Goal: Entertainment & Leisure: Consume media (video, audio)

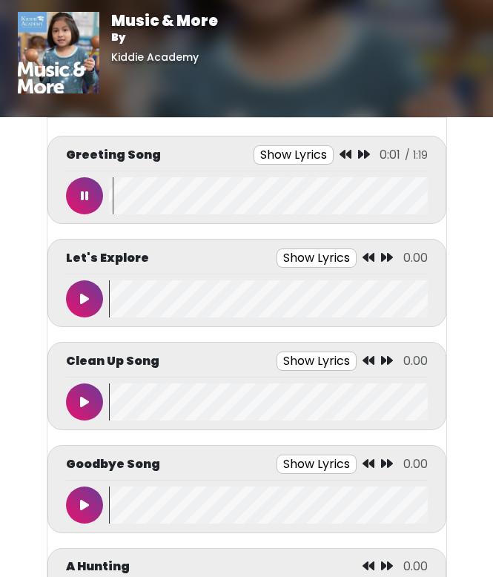
click at [310, 154] on button "Show Lyrics" at bounding box center [294, 154] width 80 height 19
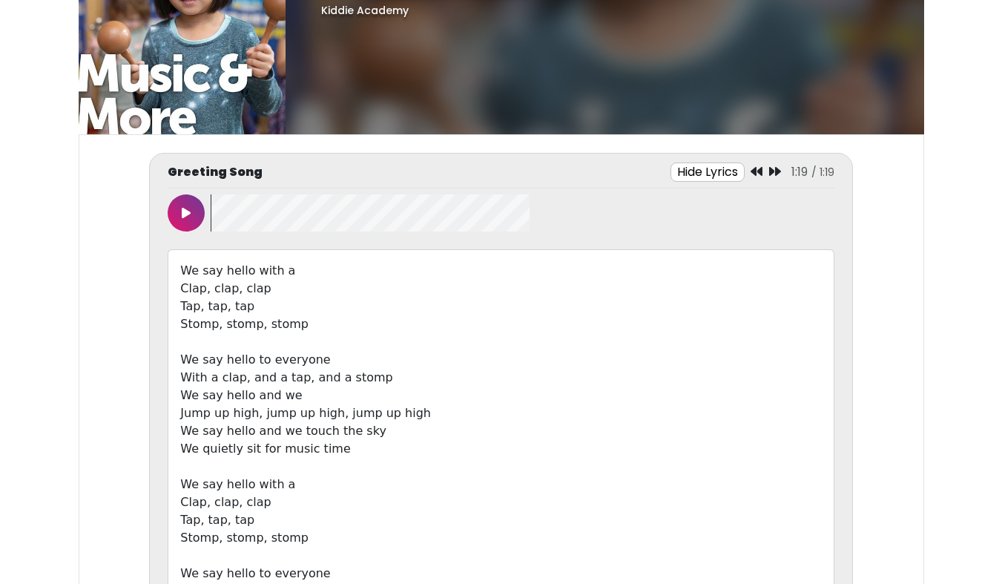
scroll to position [62, 0]
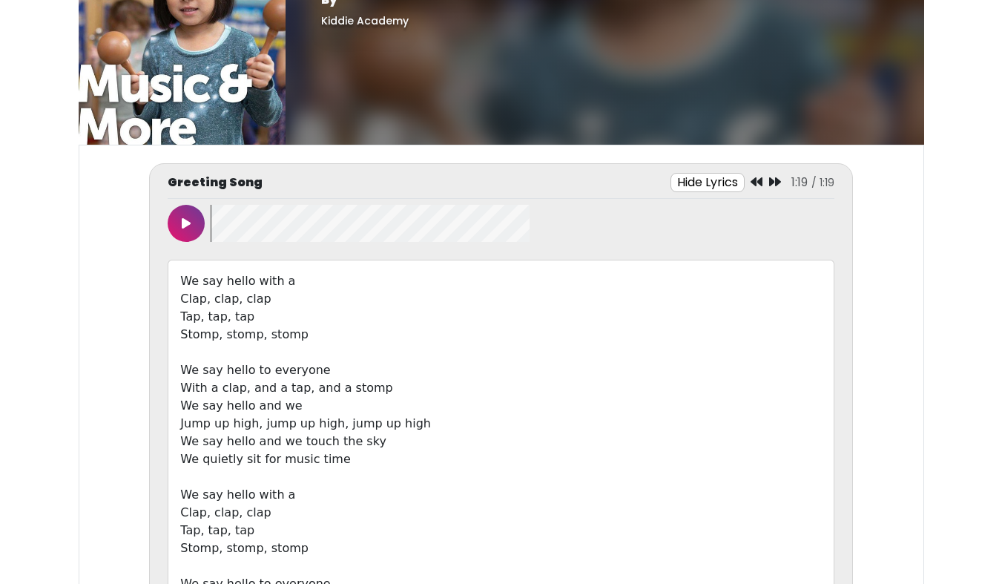
click at [493, 185] on button "Hide Lyrics" at bounding box center [708, 182] width 74 height 19
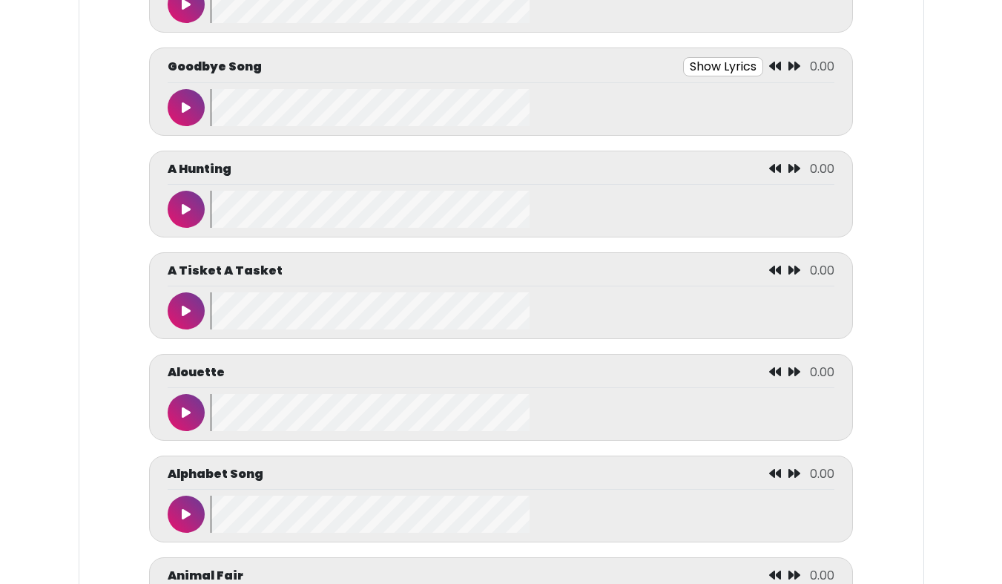
scroll to position [516, 0]
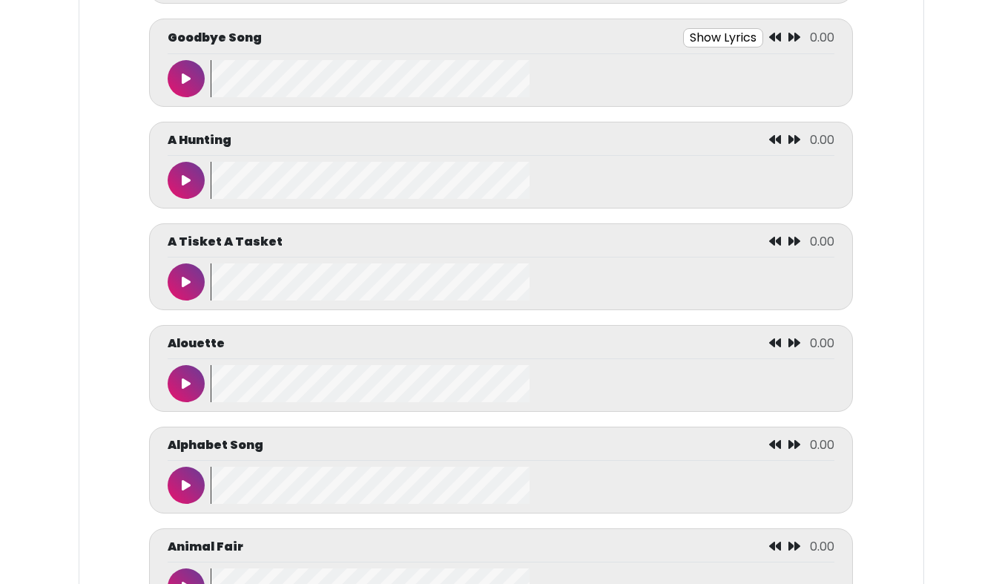
click at [480, 163] on wave at bounding box center [522, 180] width 623 height 37
drag, startPoint x: 263, startPoint y: 171, endPoint x: 208, endPoint y: 171, distance: 54.1
click at [208, 171] on div at bounding box center [501, 180] width 666 height 37
click at [211, 166] on div at bounding box center [189, 180] width 43 height 37
click at [213, 165] on wave at bounding box center [522, 180] width 623 height 37
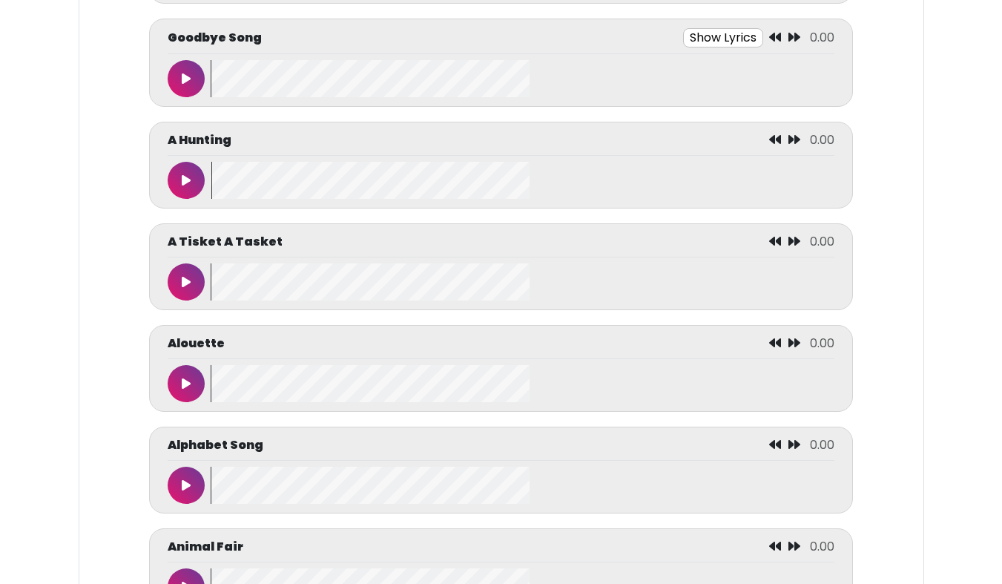
click at [208, 168] on div at bounding box center [189, 180] width 43 height 37
click at [210, 162] on div "A Hunting 0.00" at bounding box center [501, 165] width 666 height 68
click at [197, 185] on button at bounding box center [186, 180] width 37 height 37
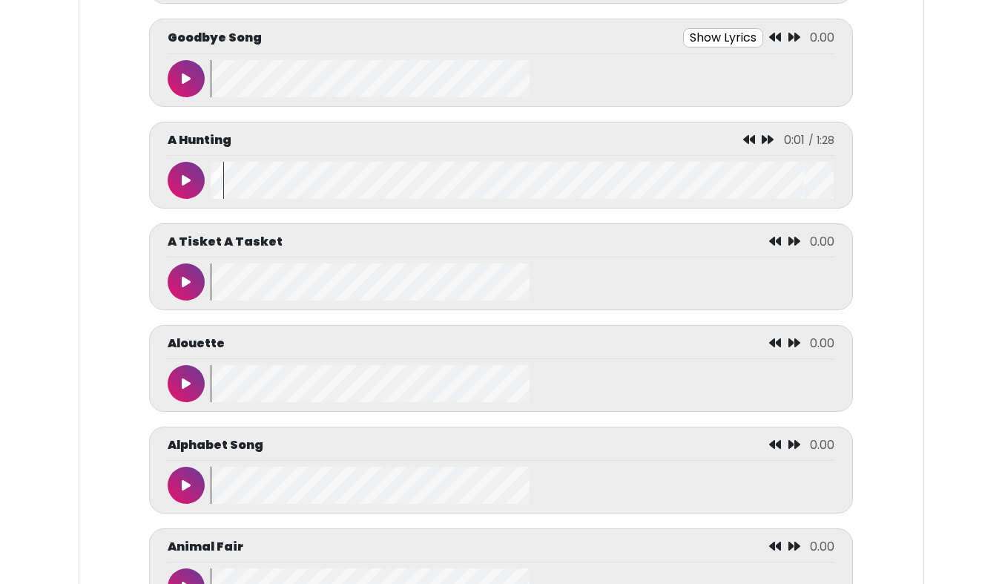
click at [188, 277] on button at bounding box center [186, 281] width 37 height 37
click at [493, 240] on icon at bounding box center [768, 241] width 12 height 12
click at [493, 240] on icon at bounding box center [754, 241] width 12 height 12
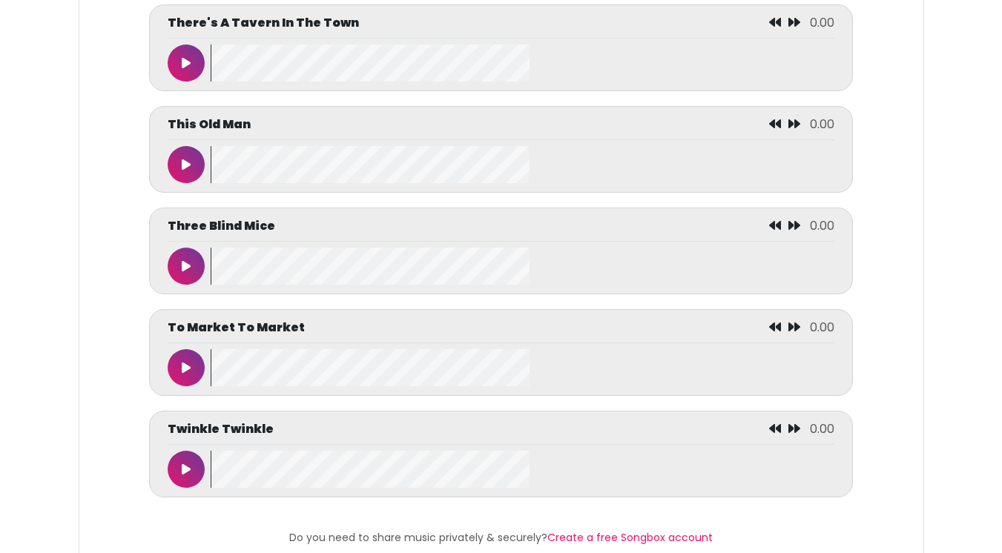
scroll to position [6905, 0]
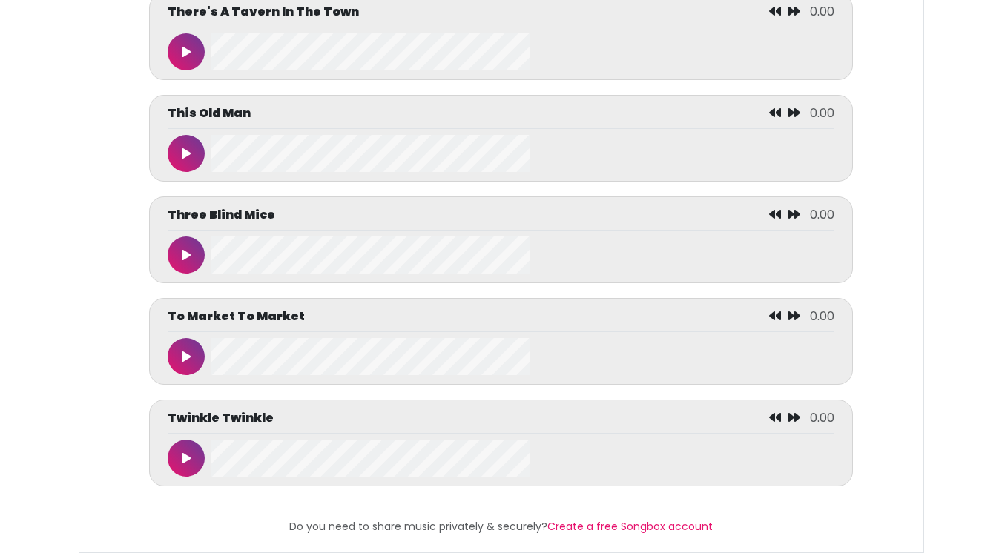
click at [178, 452] on button at bounding box center [186, 458] width 37 height 37
click at [172, 447] on button at bounding box center [186, 458] width 37 height 37
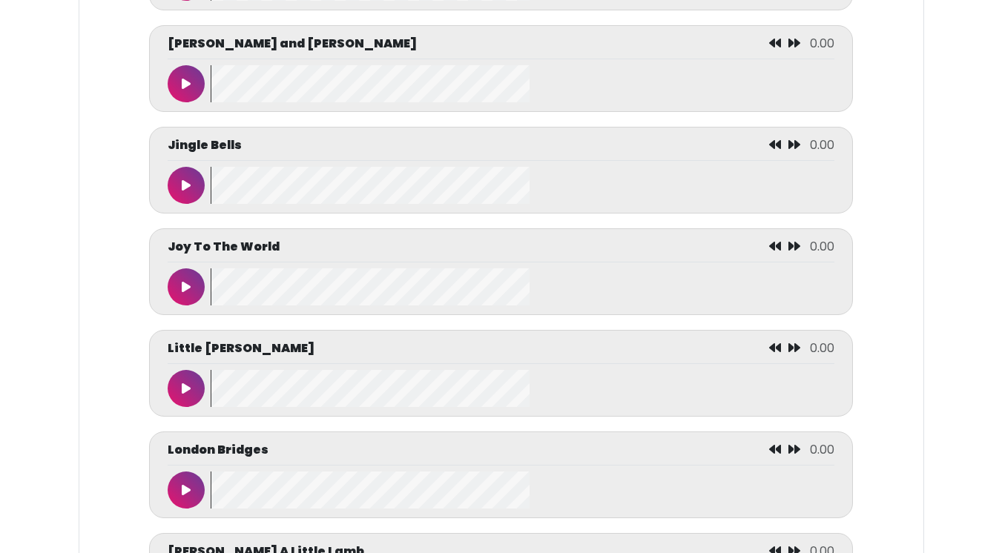
scroll to position [4373, 0]
